Goal: Task Accomplishment & Management: Manage account settings

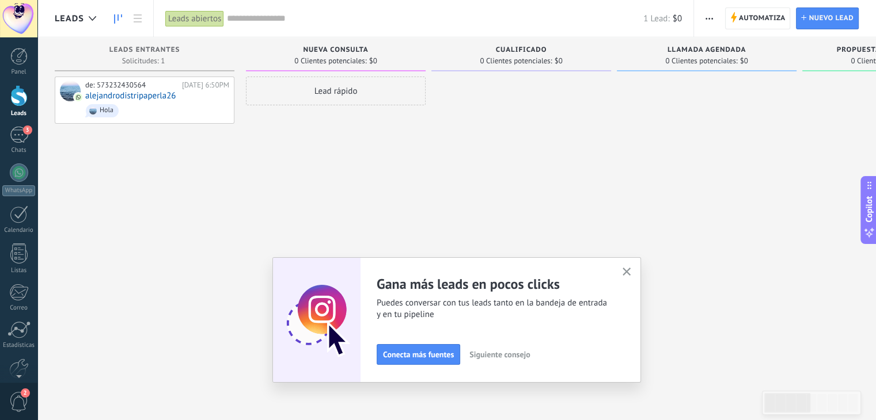
click at [631, 271] on icon "button" at bounding box center [626, 272] width 9 height 9
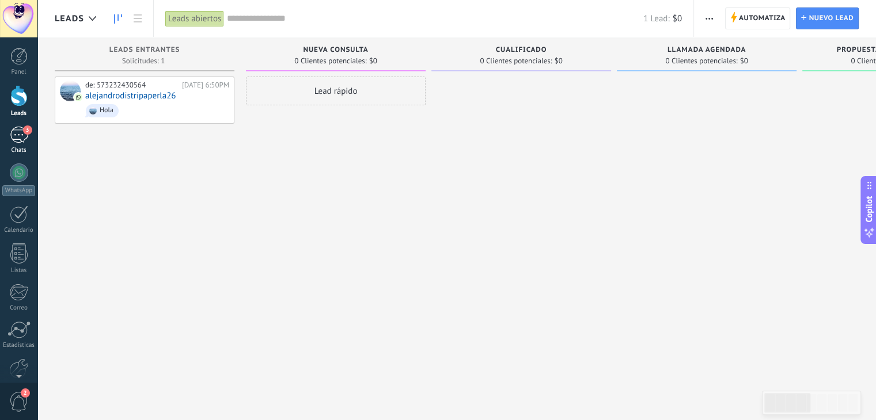
click at [14, 134] on div "3" at bounding box center [19, 135] width 18 height 17
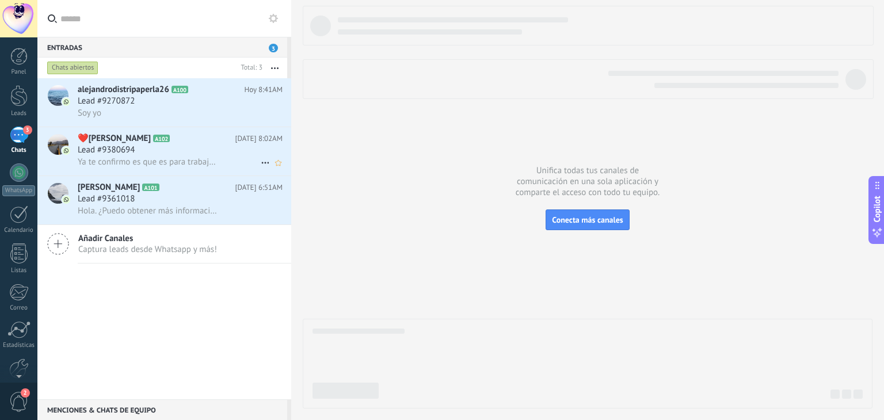
click at [154, 162] on span "Ya te confirmo es que es para trabajar con mi esposo" at bounding box center [149, 162] width 142 height 11
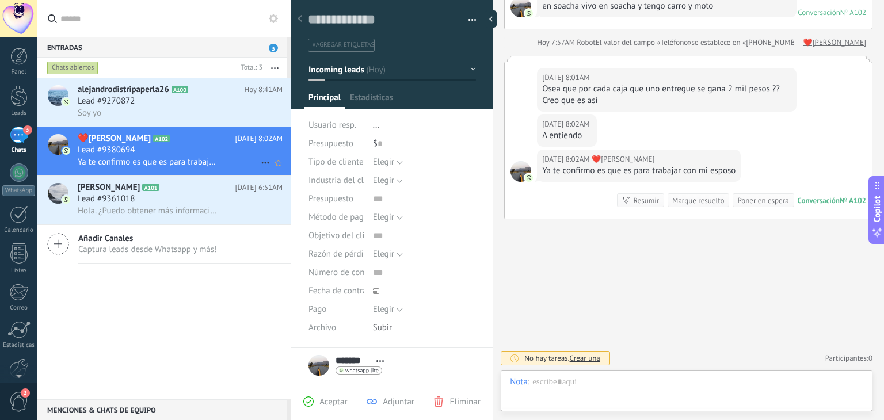
scroll to position [17, 0]
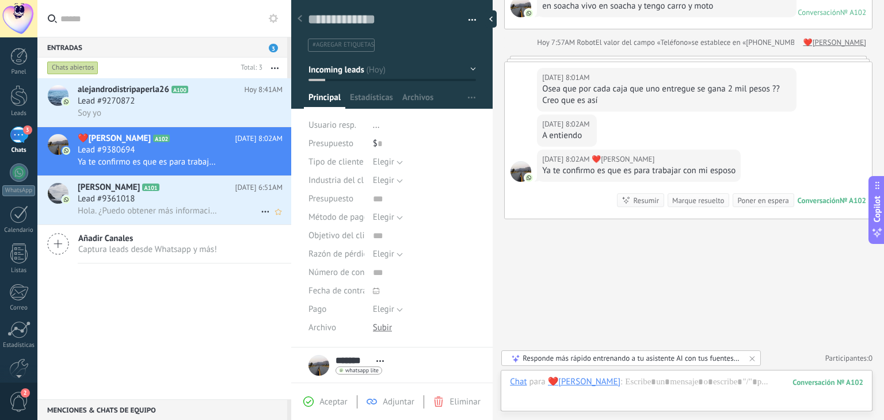
click at [172, 215] on span "Hola. ¿Puedo obtener más información sobre esto?" at bounding box center [149, 211] width 142 height 11
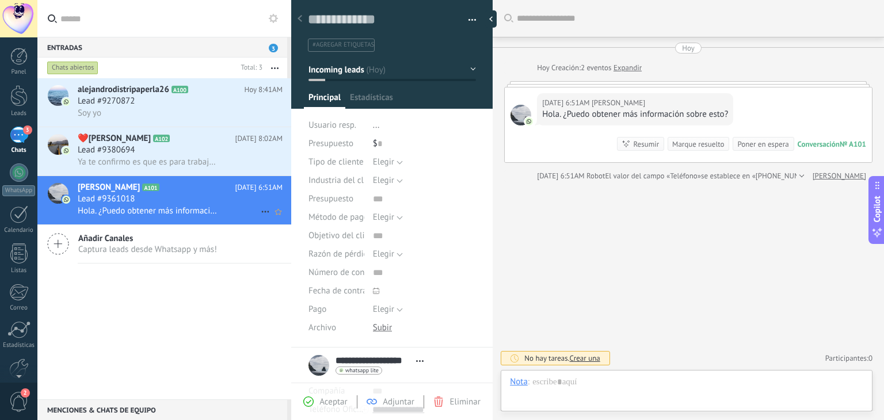
scroll to position [17, 0]
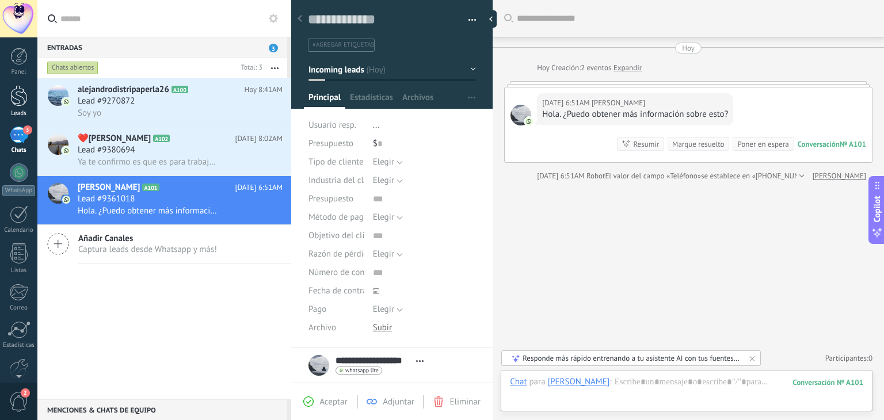
click at [18, 101] on div at bounding box center [18, 95] width 17 height 21
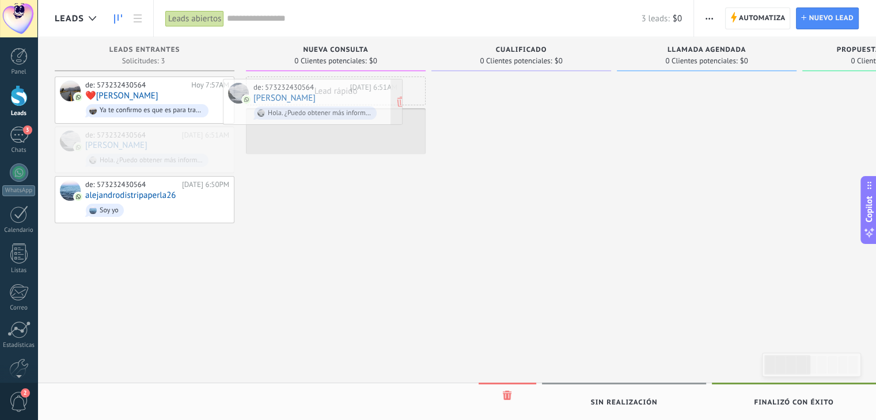
drag, startPoint x: 163, startPoint y: 140, endPoint x: 332, endPoint y: 94, distance: 175.0
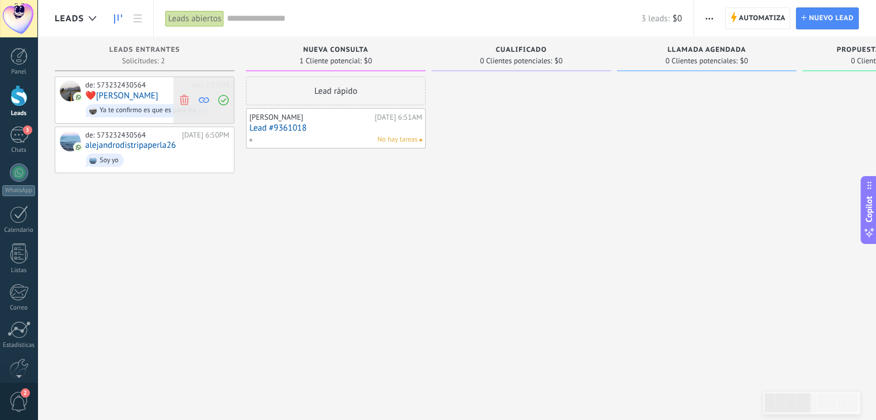
click at [230, 104] on span at bounding box center [223, 100] width 16 height 46
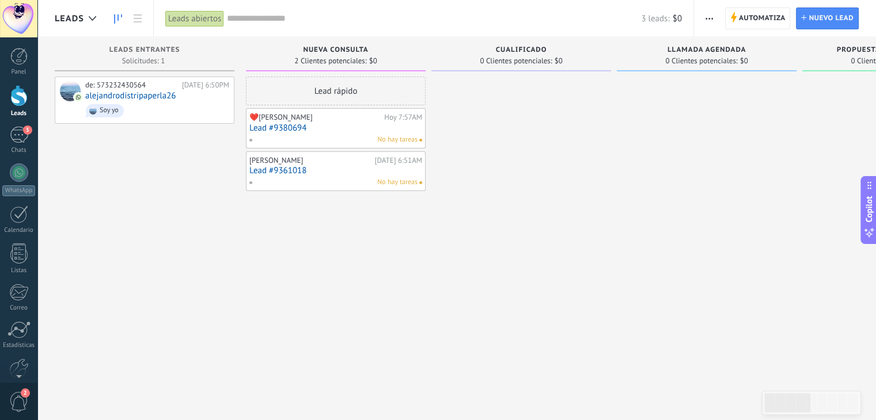
click at [391, 127] on link "Lead #9380694" at bounding box center [335, 128] width 173 height 10
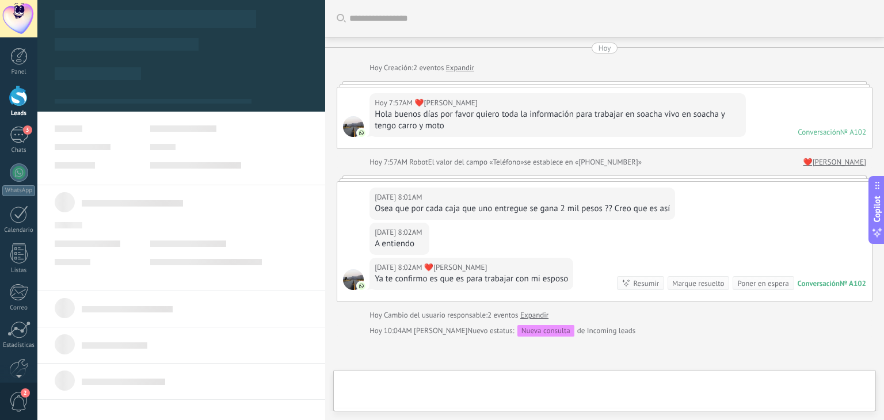
type textarea "**********"
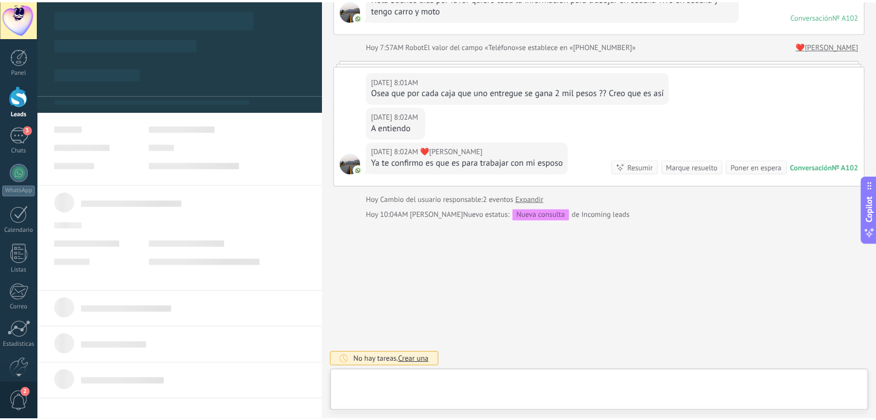
scroll to position [17, 0]
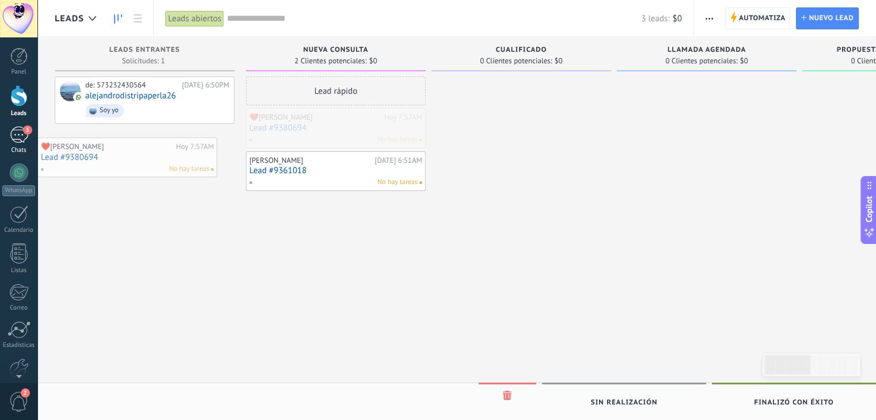
drag, startPoint x: 251, startPoint y: 125, endPoint x: 30, endPoint y: 143, distance: 221.8
drag, startPoint x: 333, startPoint y: 130, endPoint x: 132, endPoint y: 168, distance: 203.9
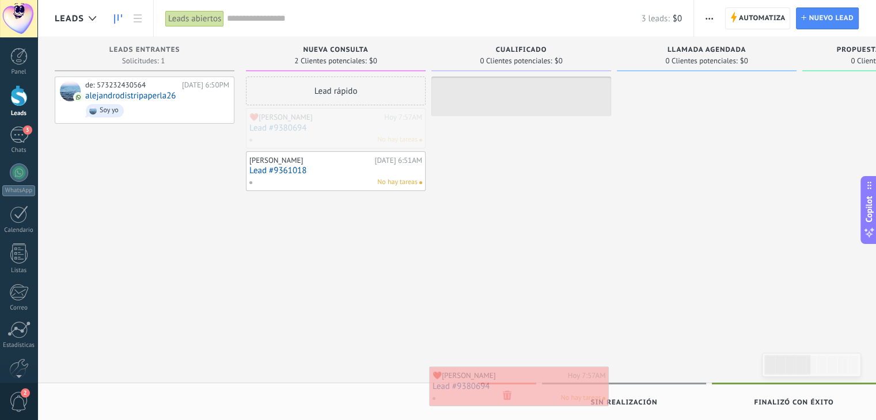
drag, startPoint x: 323, startPoint y: 150, endPoint x: 496, endPoint y: 394, distance: 298.5
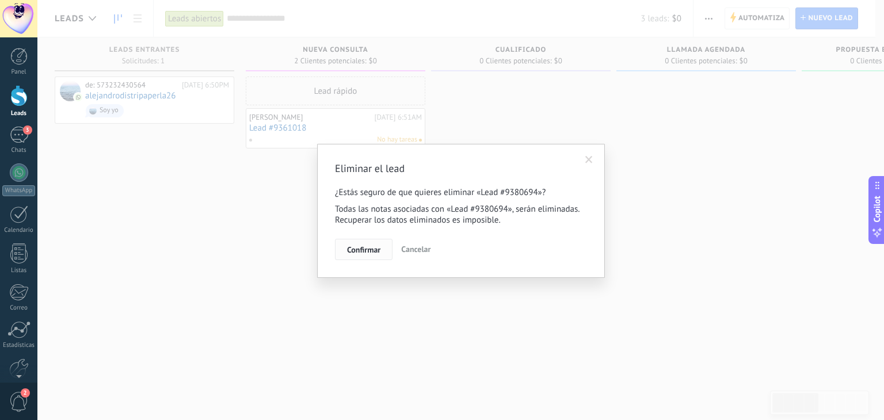
click at [366, 246] on span "Confirmar" at bounding box center [363, 250] width 33 height 8
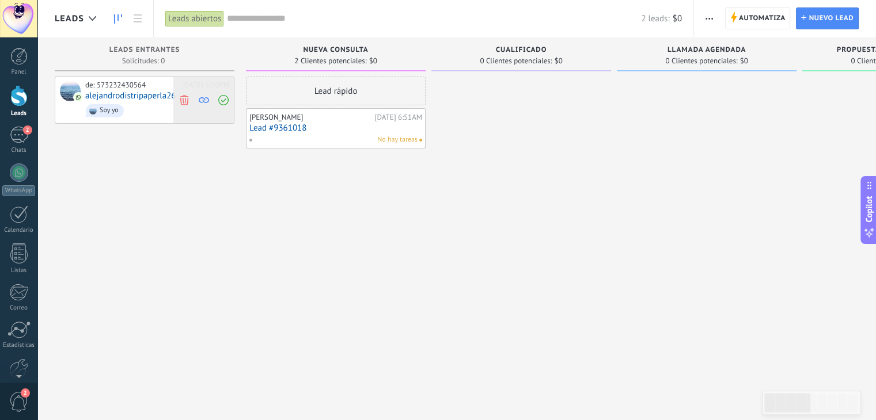
click at [187, 97] on icon at bounding box center [184, 99] width 10 height 10
